Goal: Information Seeking & Learning: Learn about a topic

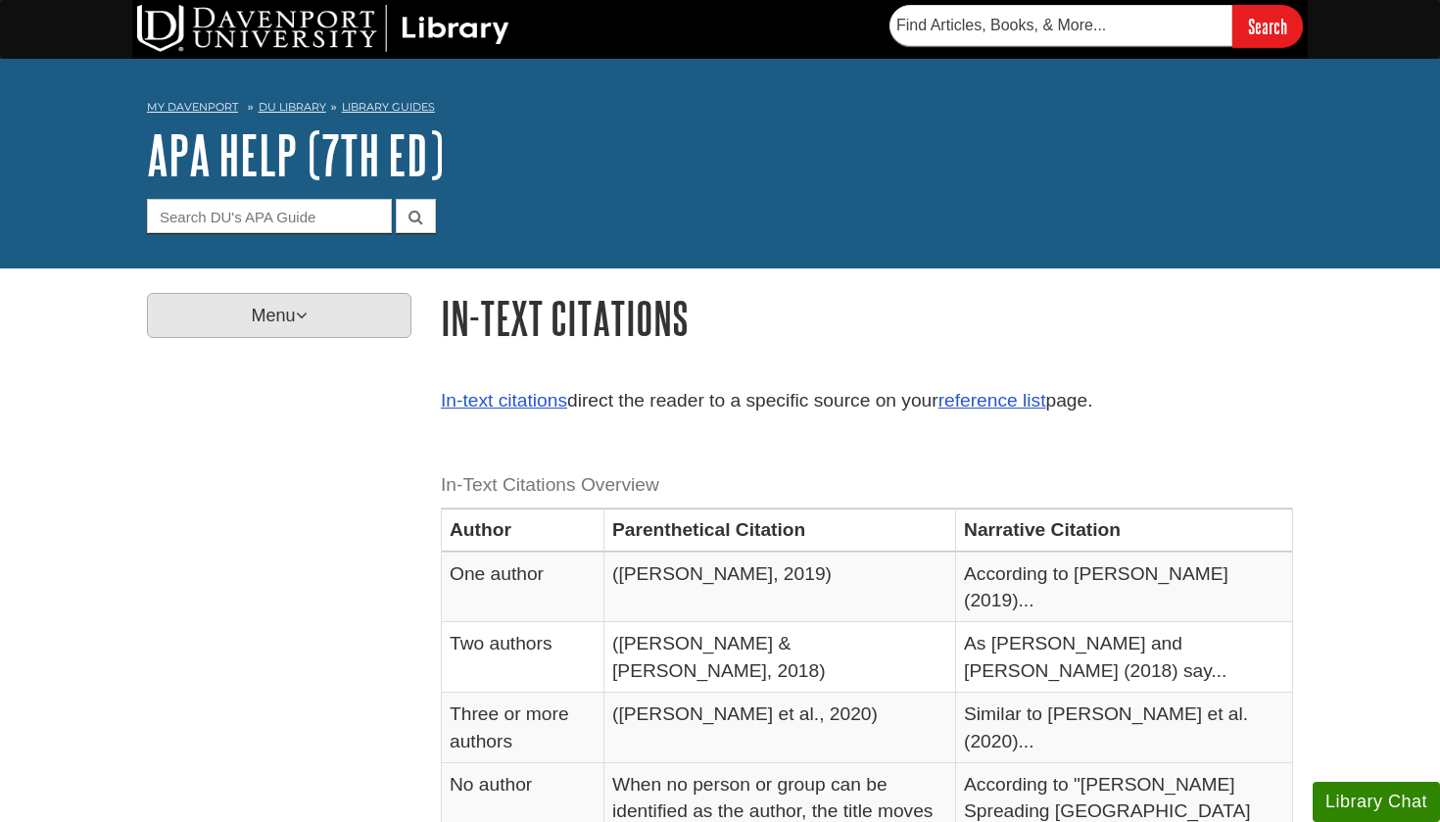
click at [344, 326] on p "Menu" at bounding box center [279, 315] width 264 height 45
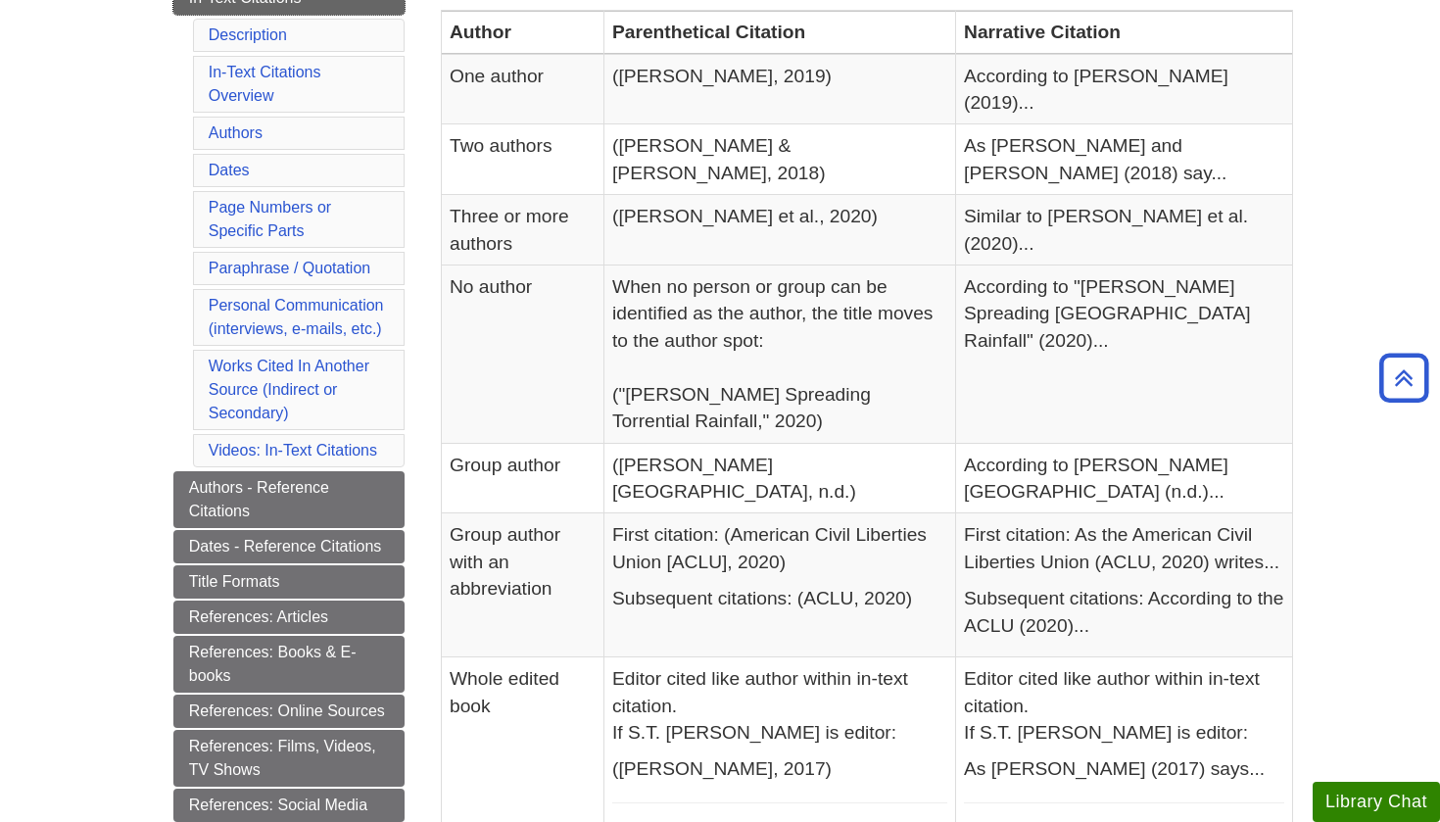
scroll to position [508, 0]
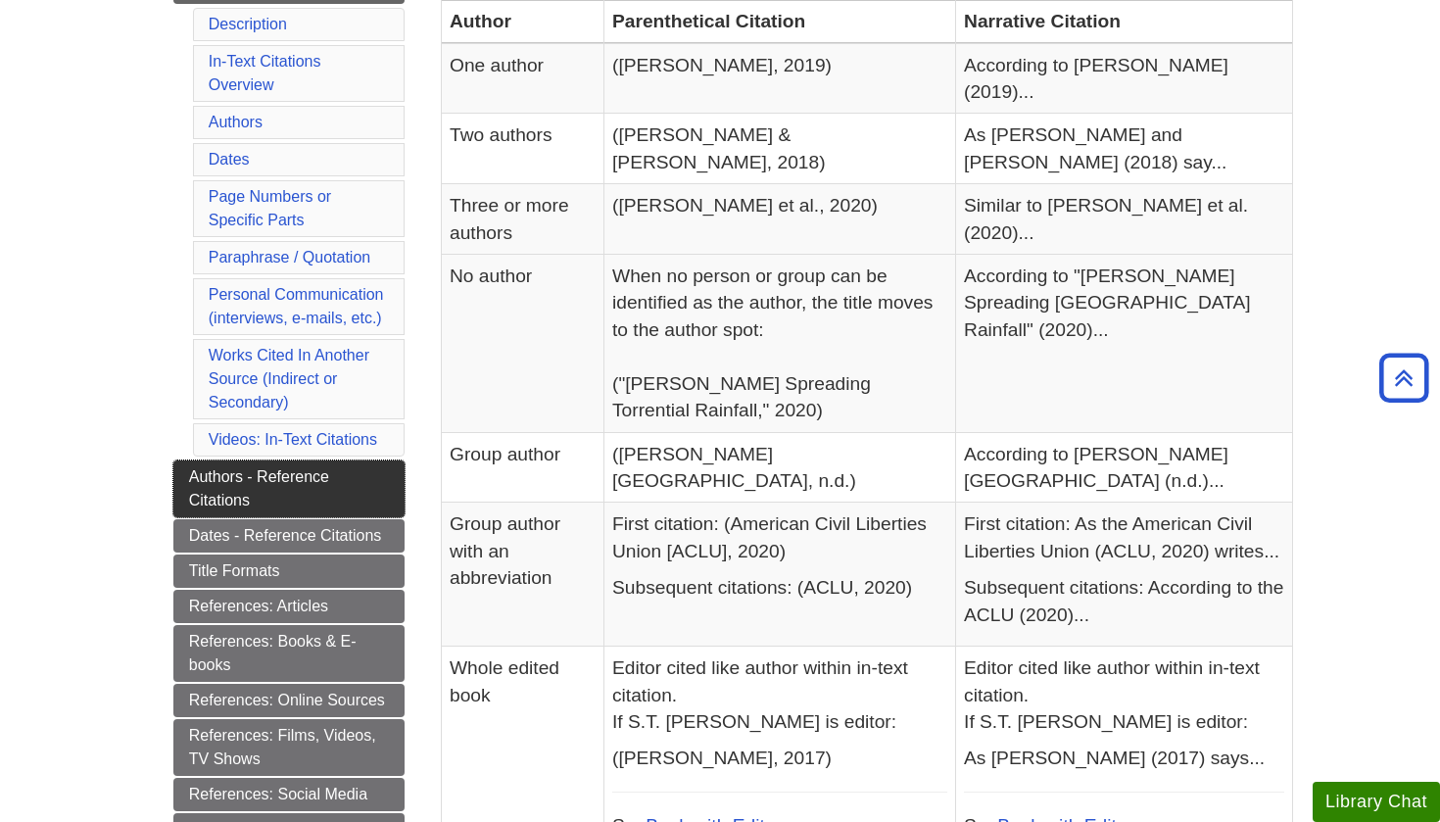
click at [340, 490] on link "Authors - Reference Citations" at bounding box center [289, 488] width 232 height 57
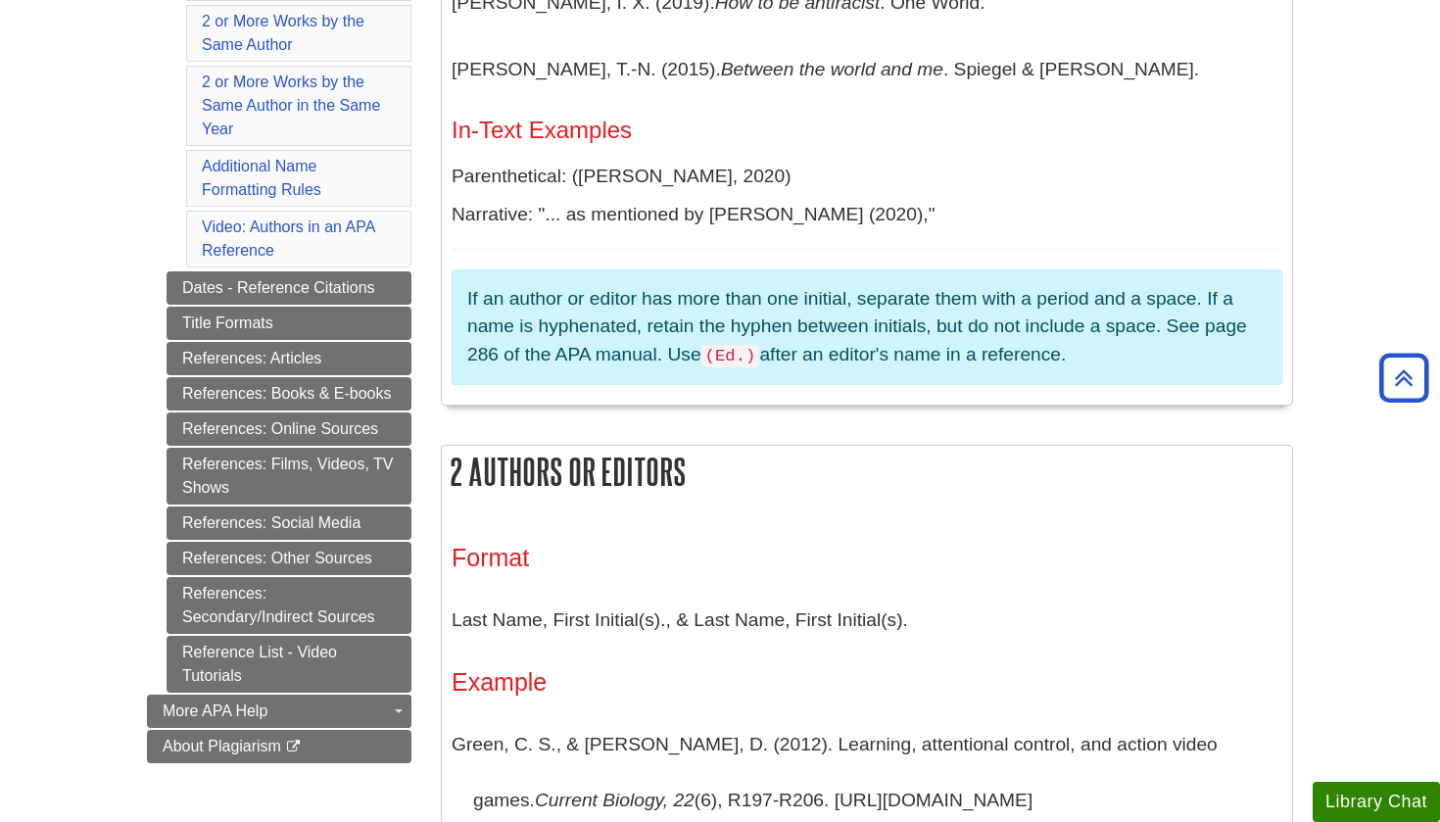
scroll to position [753, 0]
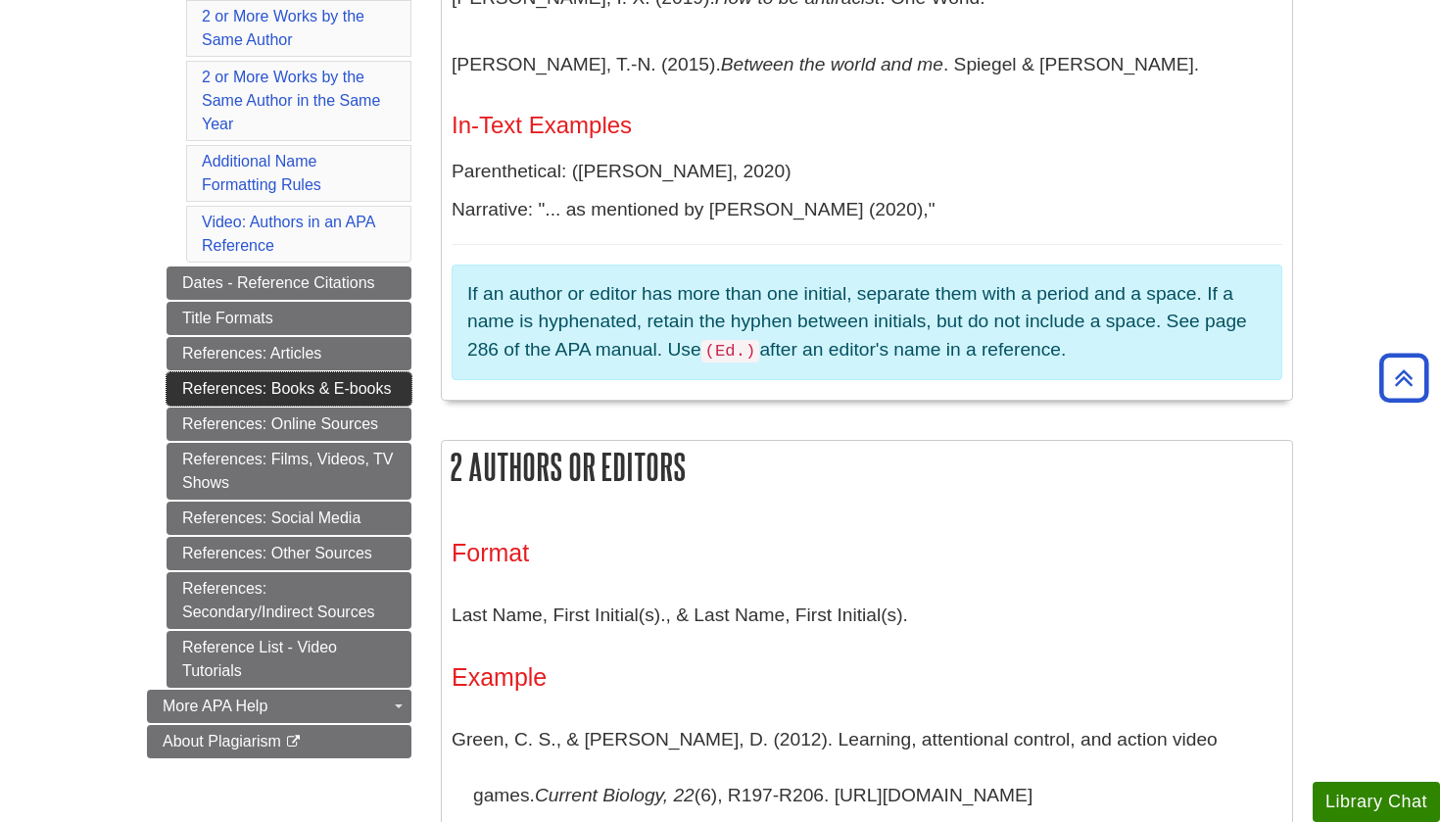
click at [357, 399] on link "References: Books & E-books" at bounding box center [288, 388] width 245 height 33
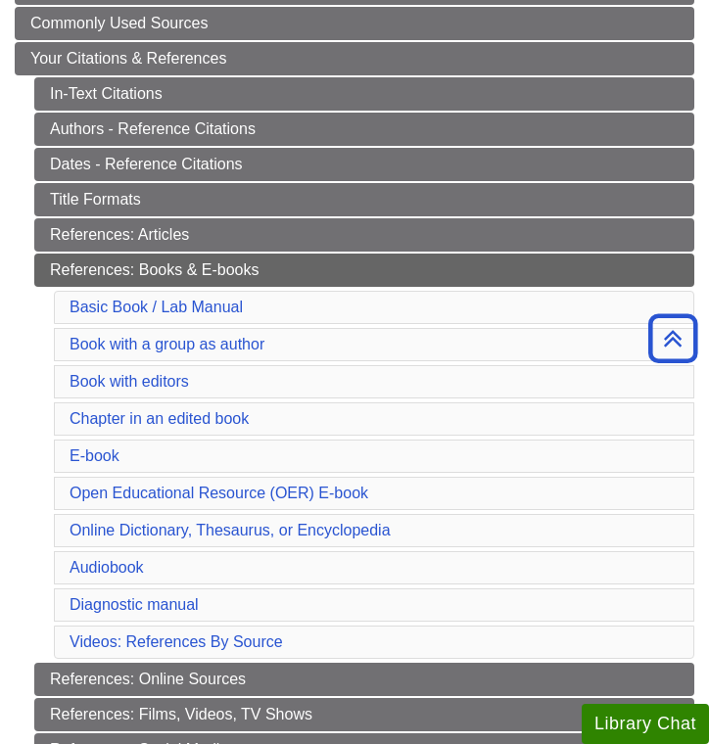
scroll to position [359, 0]
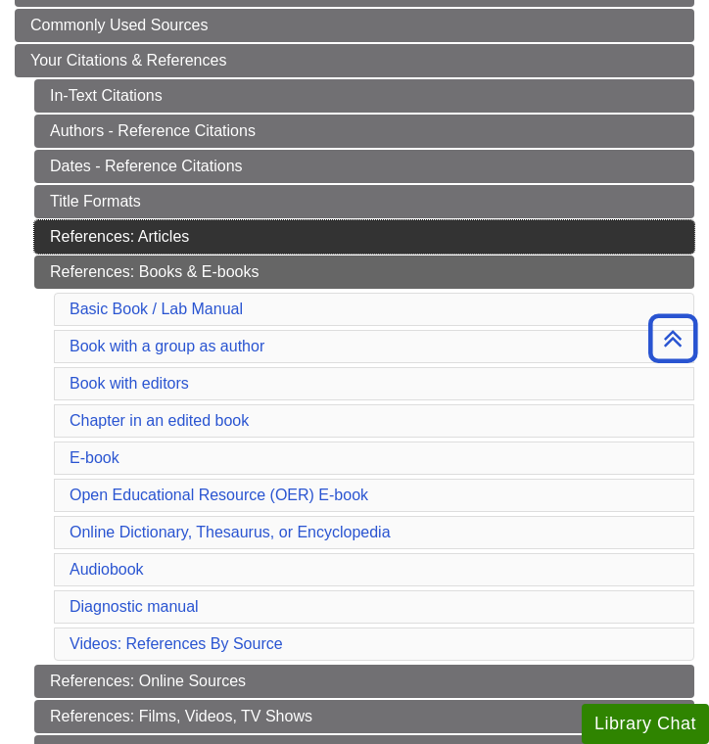
click at [169, 236] on link "References: Articles" at bounding box center [364, 236] width 660 height 33
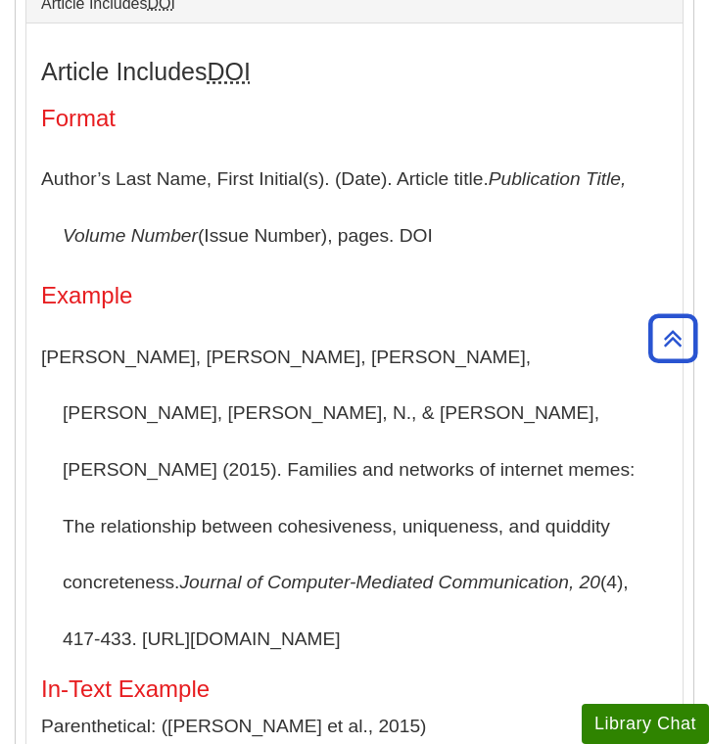
scroll to position [540, 0]
